Goal: Task Accomplishment & Management: Manage account settings

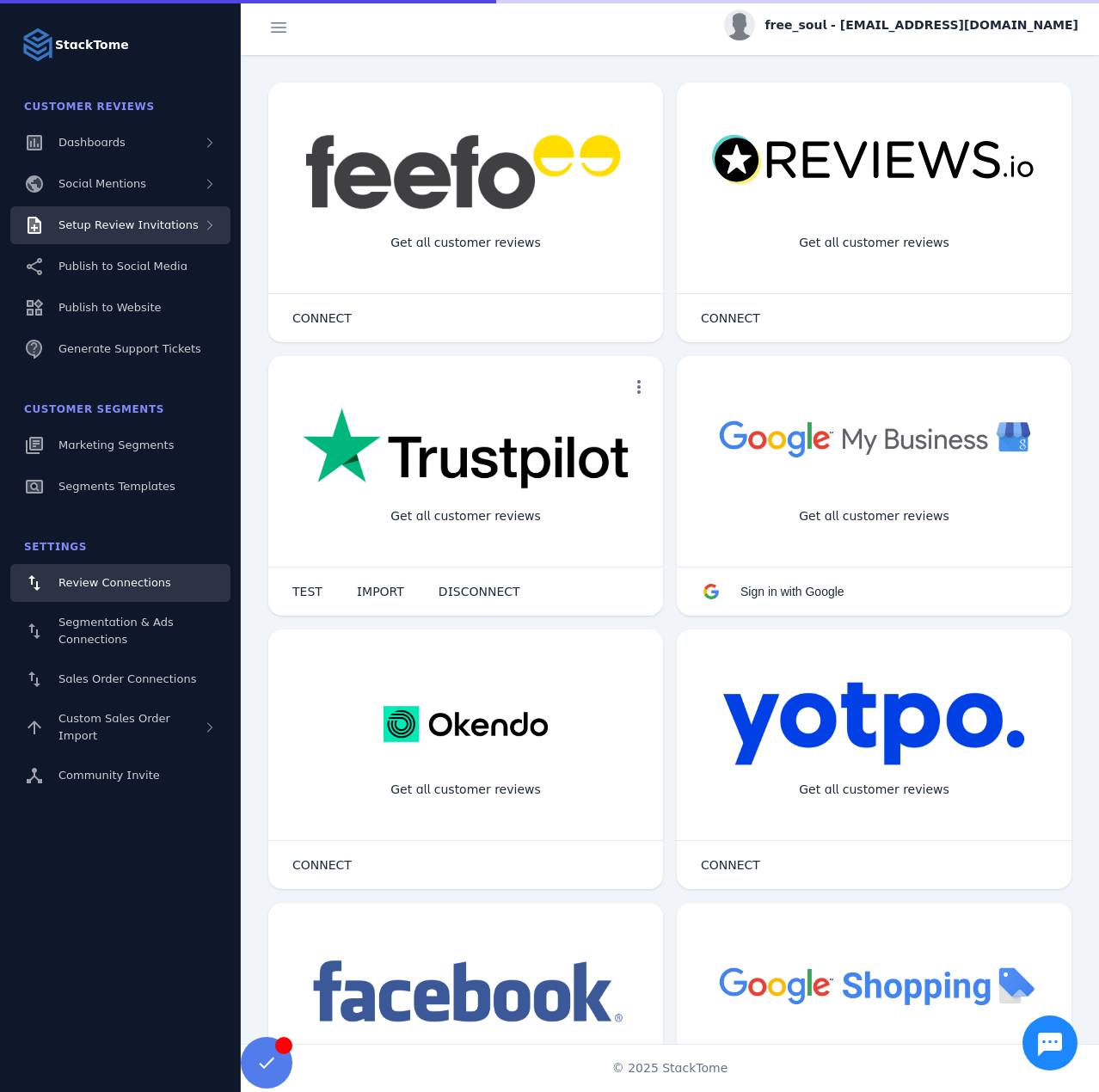
click at [157, 228] on span "Setup Review Invitations" at bounding box center [128, 224] width 140 height 13
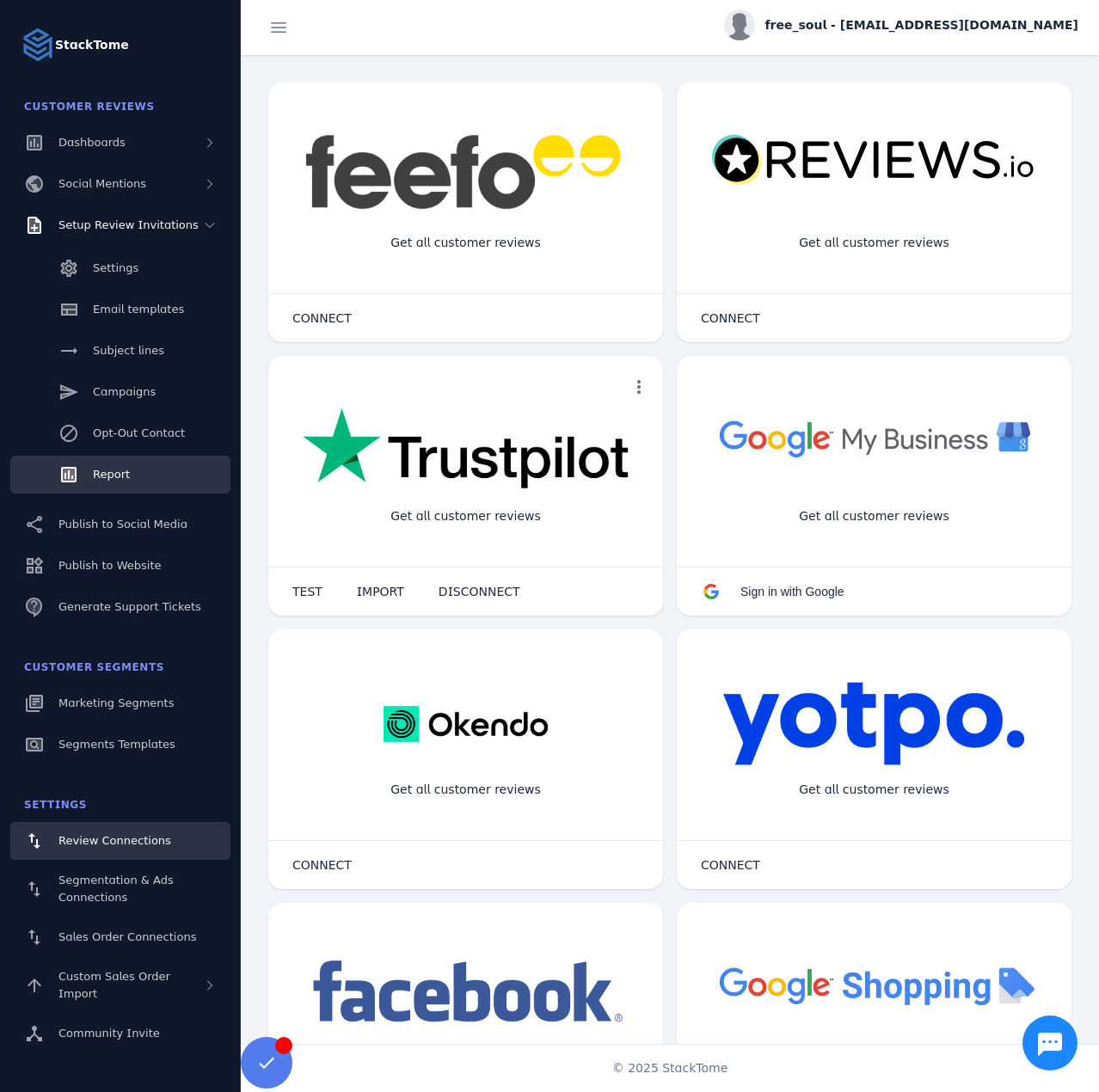
click at [126, 462] on link "Report" at bounding box center [120, 475] width 220 height 38
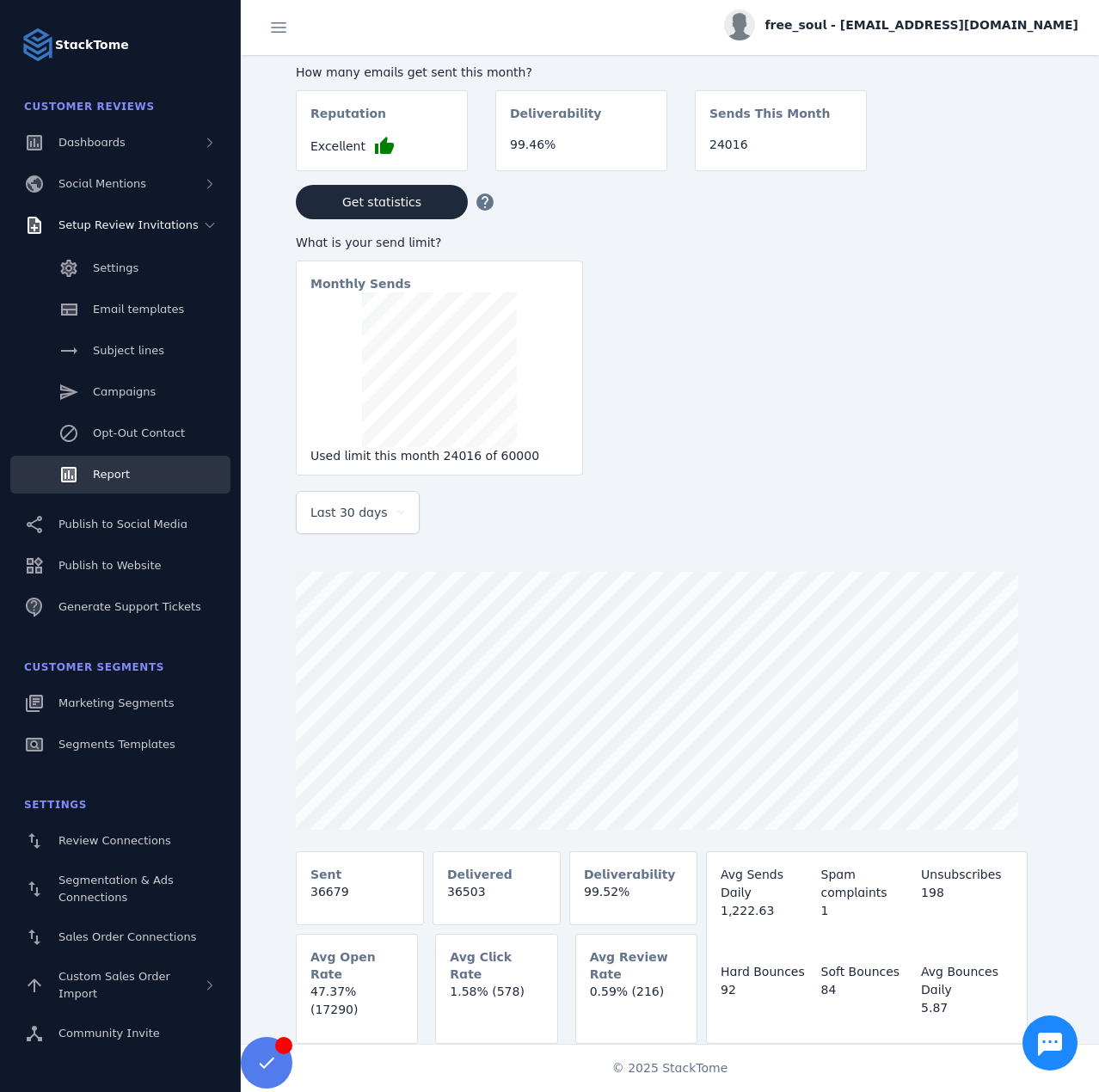
click at [365, 499] on div "Last 30 days" at bounding box center [358, 512] width 95 height 41
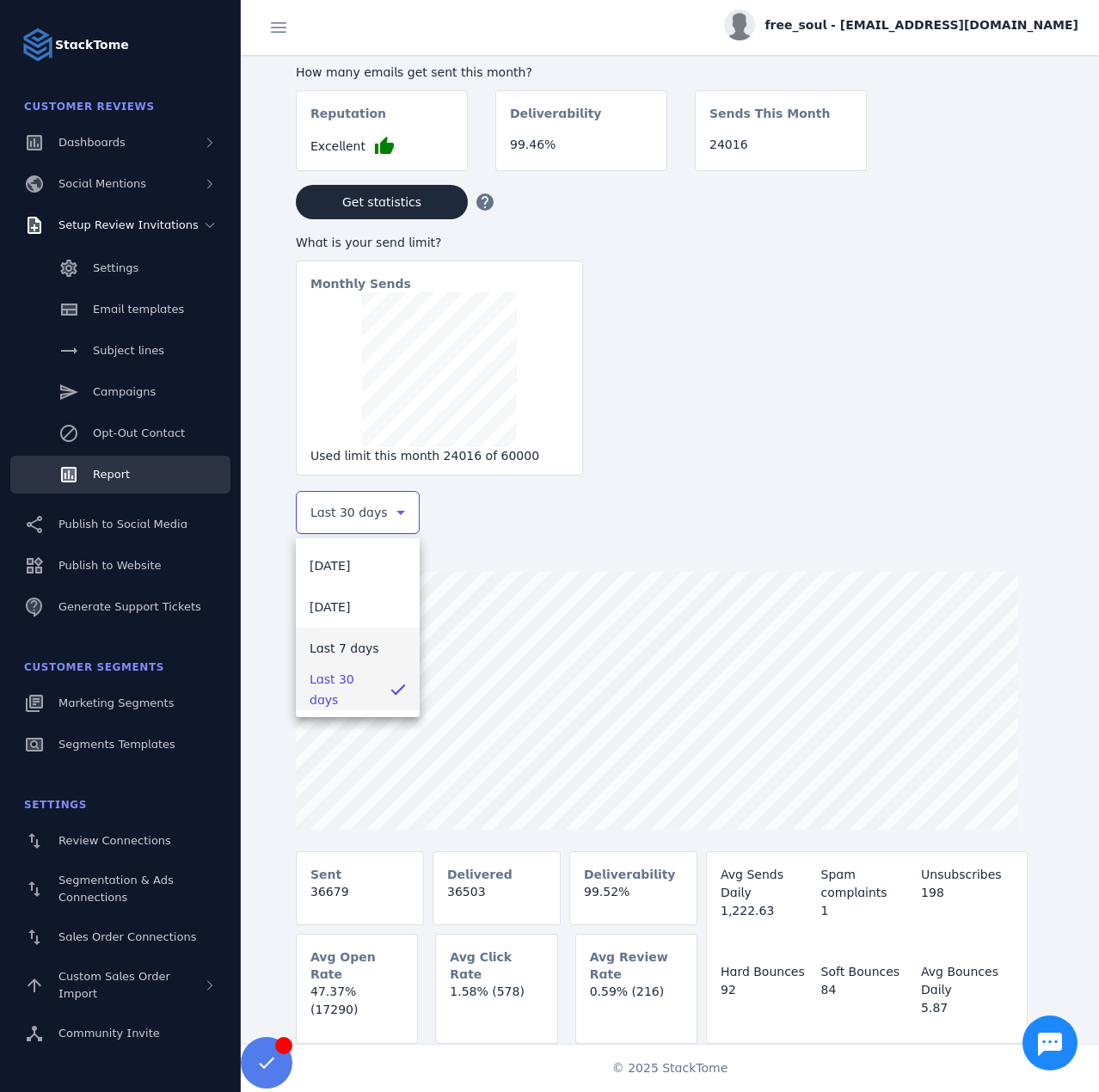
click at [353, 632] on mat-option "Last 7 days" at bounding box center [358, 648] width 124 height 41
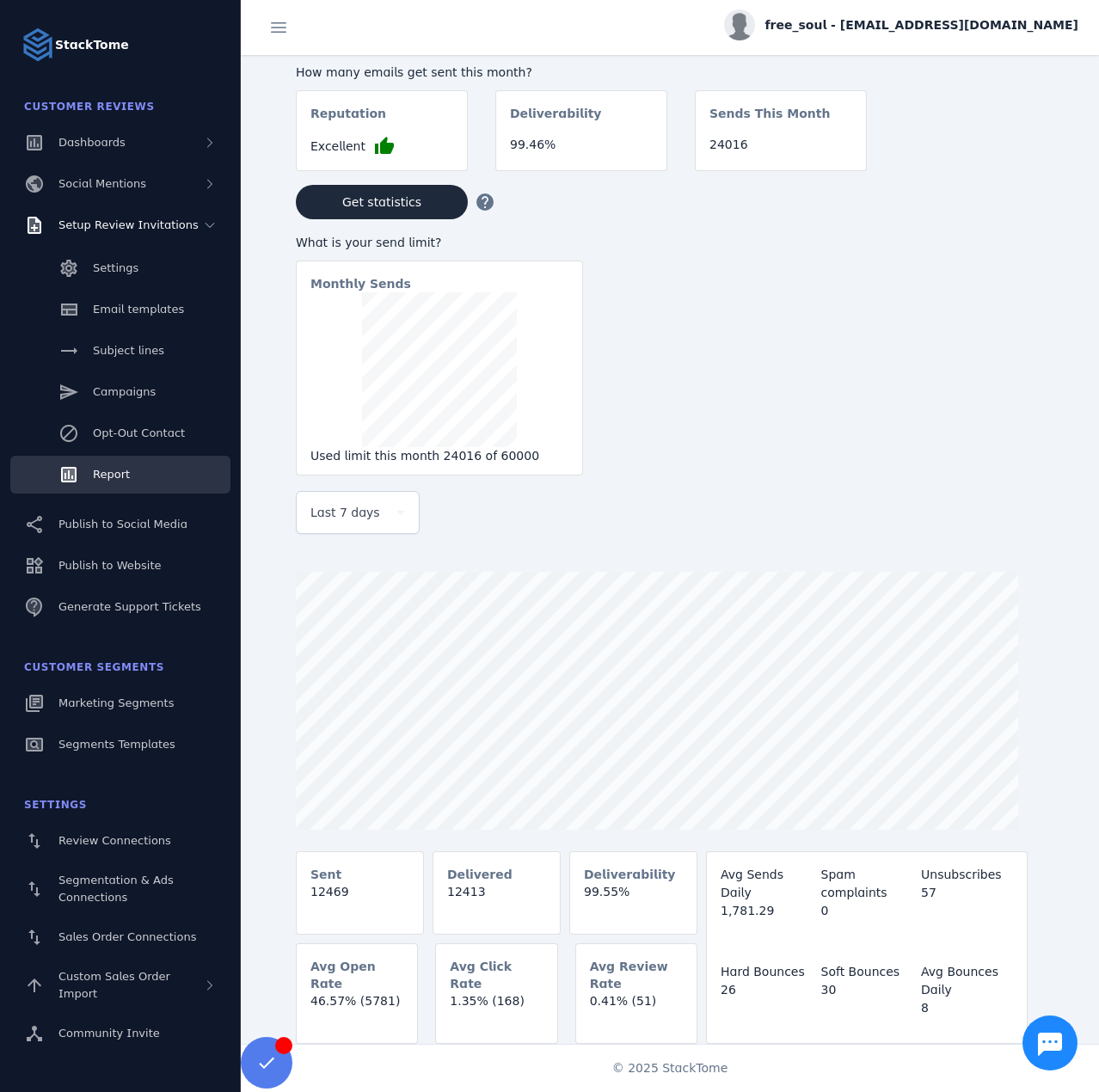
click at [1005, 21] on span "free_soul - [EMAIL_ADDRESS][DOMAIN_NAME]" at bounding box center [922, 25] width 313 height 18
click at [1048, 158] on span "Sign out" at bounding box center [1032, 166] width 65 height 21
